Goal: Check status: Check status

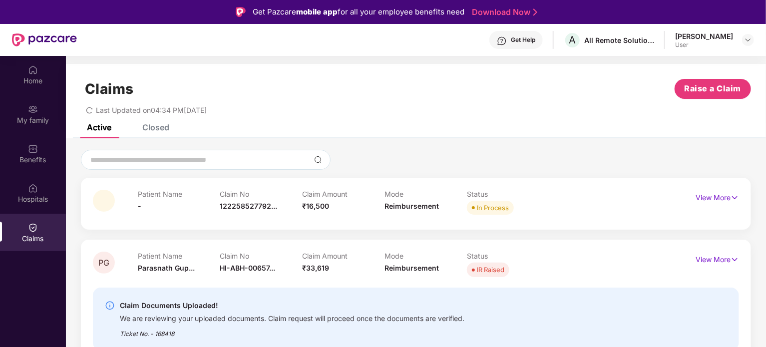
click at [39, 228] on div "Claims" at bounding box center [33, 232] width 66 height 37
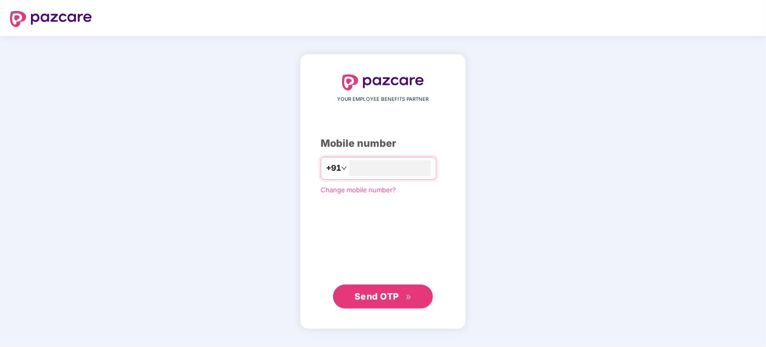
type input "**********"
click at [385, 301] on span "Send OTP" at bounding box center [383, 296] width 57 height 14
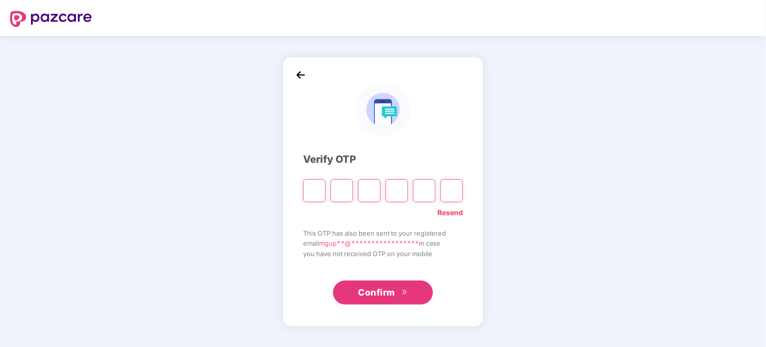
type input "*"
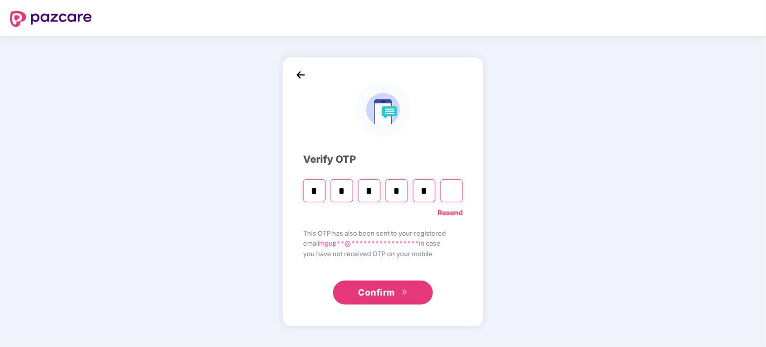
type input "*"
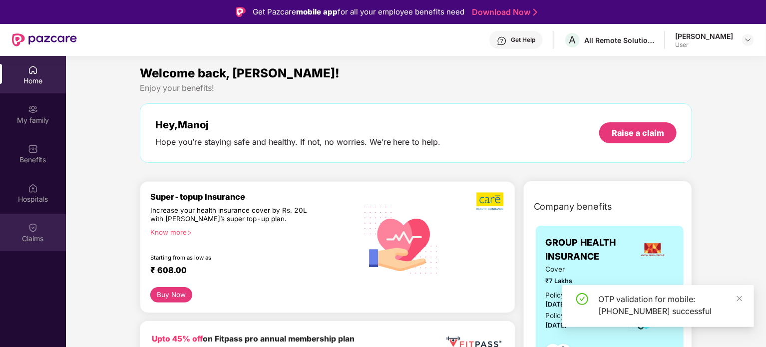
click at [21, 232] on div "Claims" at bounding box center [33, 232] width 66 height 37
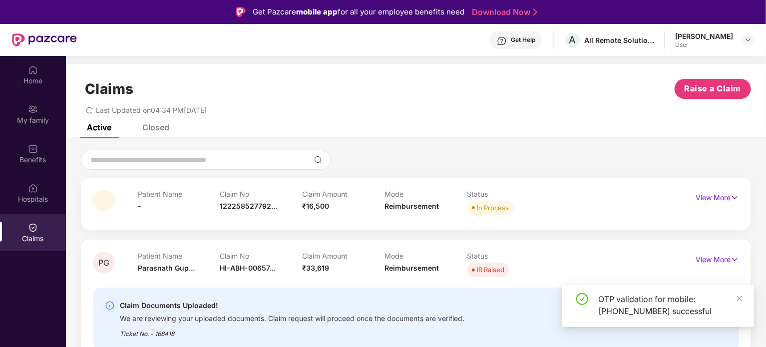
scroll to position [56, 0]
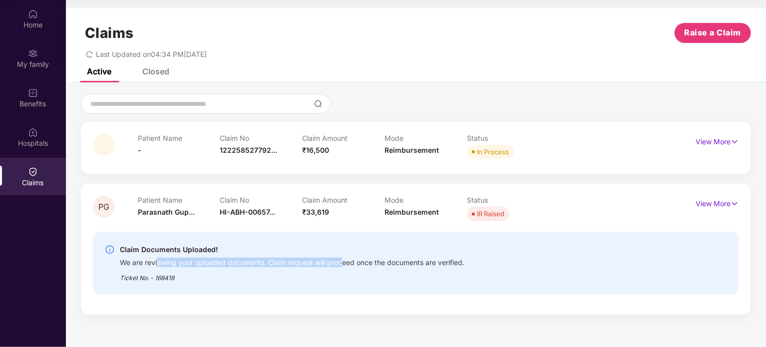
drag, startPoint x: 208, startPoint y: 259, endPoint x: 477, endPoint y: 251, distance: 269.8
click at [348, 259] on div "We are reviewing your uploaded documents. Claim request will proceed once the d…" at bounding box center [292, 261] width 345 height 11
click at [477, 251] on div "Claim Documents Uploaded! We are reviewing your uploaded documents. Claim reque…" at bounding box center [364, 263] width 518 height 39
